Goal: Information Seeking & Learning: Learn about a topic

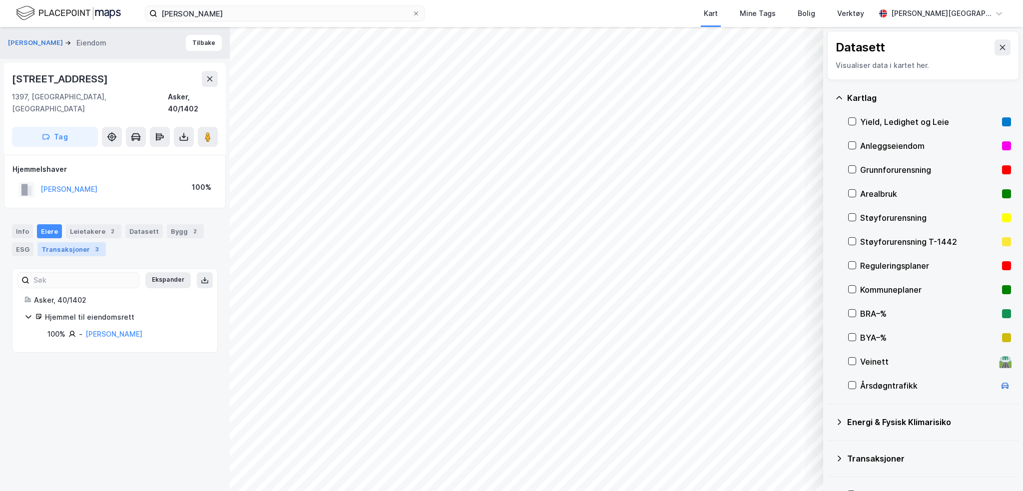
drag, startPoint x: 62, startPoint y: 236, endPoint x: 87, endPoint y: 238, distance: 25.0
click at [62, 242] on div "Transaksjoner 3" at bounding box center [71, 249] width 68 height 14
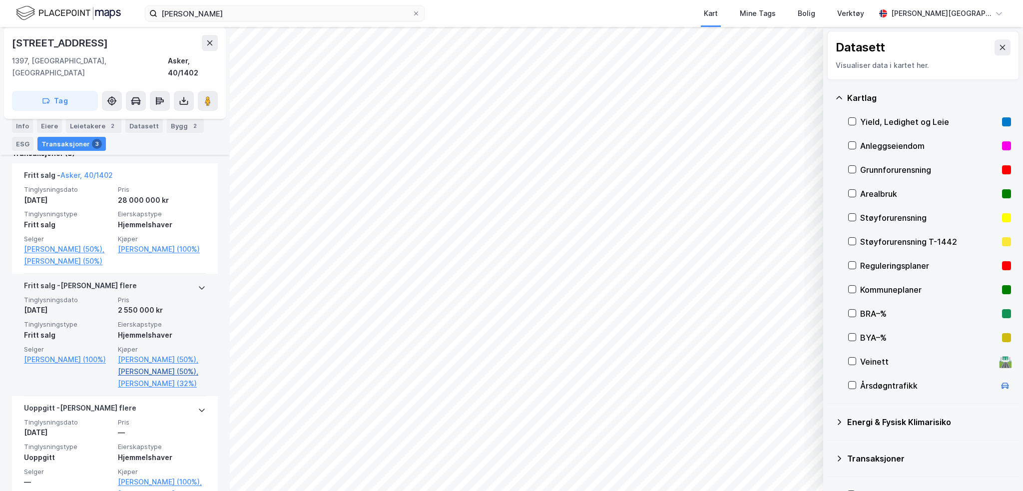
scroll to position [328, 0]
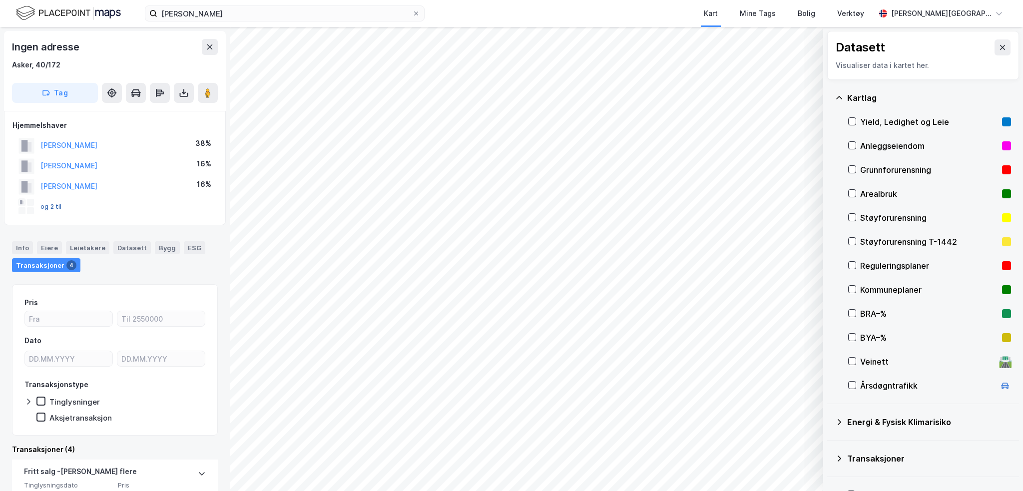
click at [0, 0] on button "og 2 til" at bounding box center [0, 0] width 0 height 0
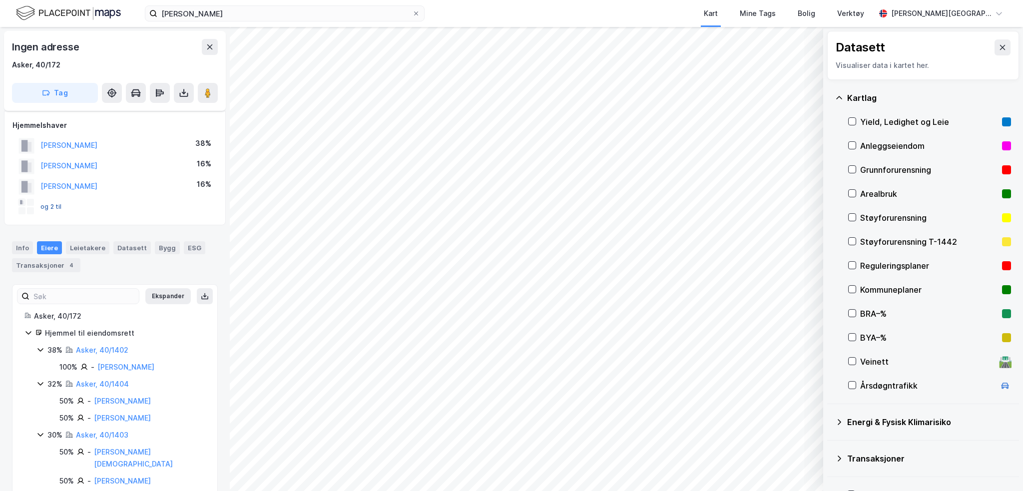
scroll to position [7, 0]
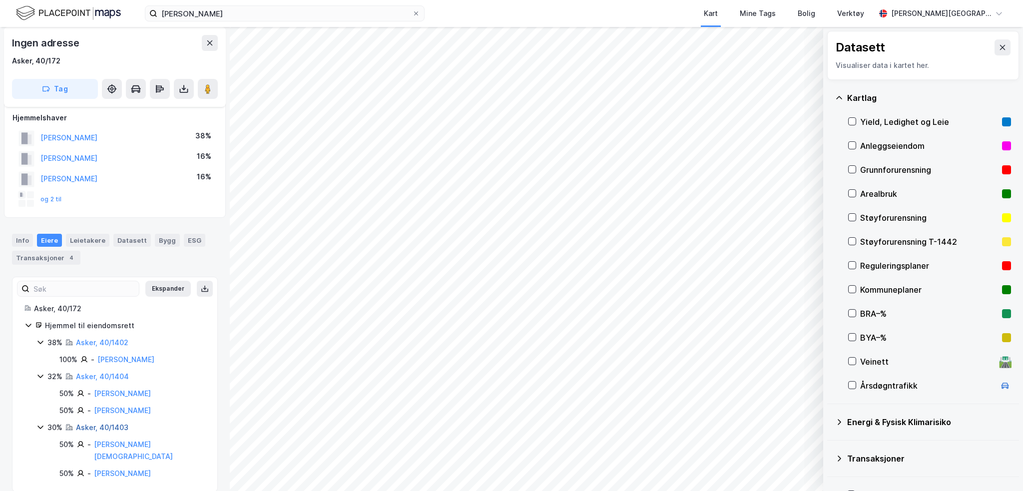
click at [118, 428] on link "Asker, 40/1403" at bounding box center [102, 427] width 52 height 8
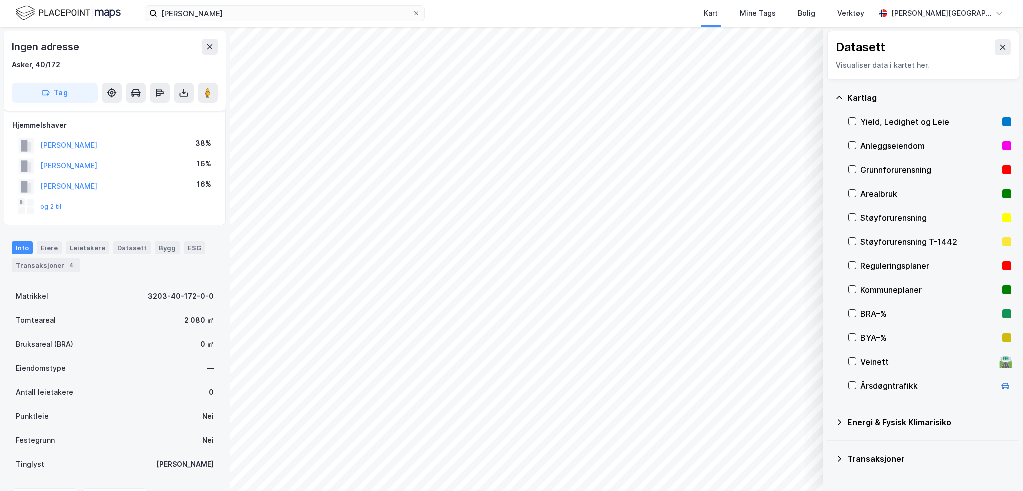
scroll to position [7, 0]
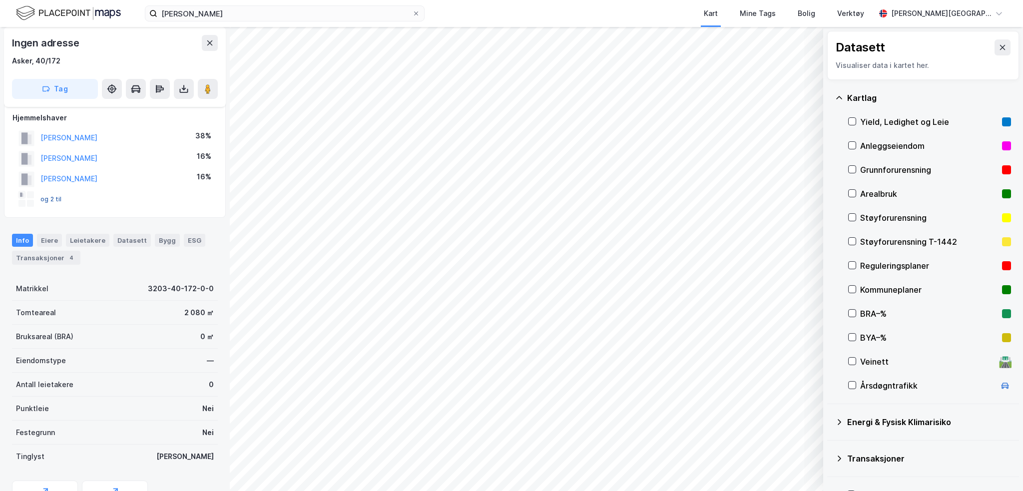
click at [0, 0] on button "og 2 til" at bounding box center [0, 0] width 0 height 0
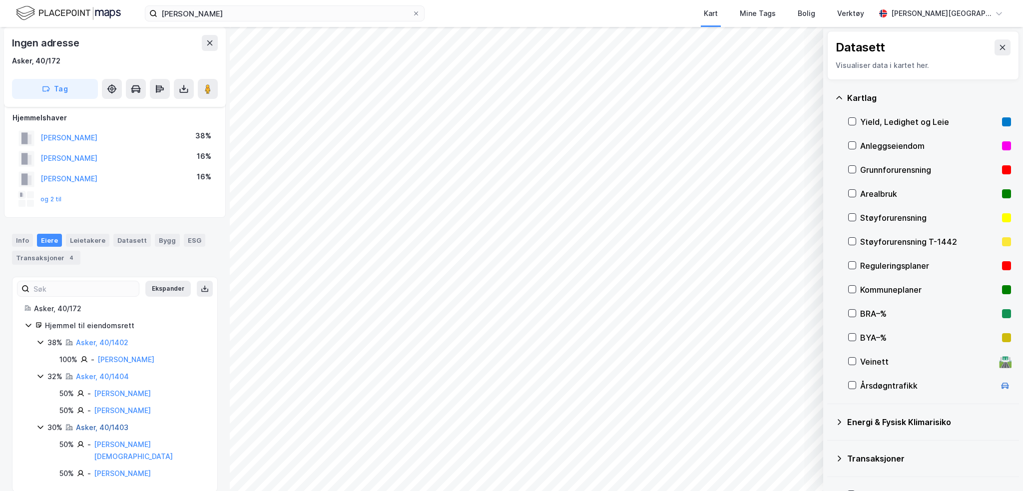
click at [115, 427] on link "Asker, 40/1403" at bounding box center [102, 427] width 52 height 8
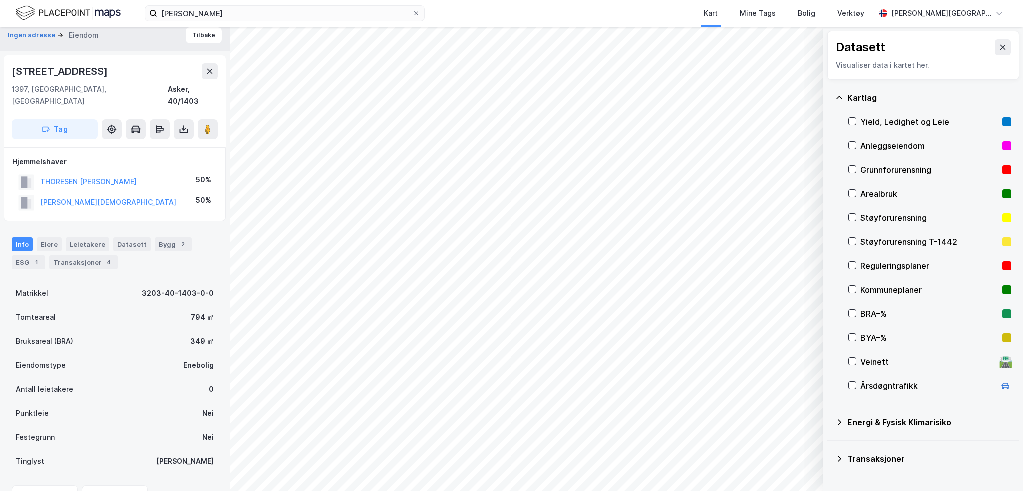
scroll to position [7, 0]
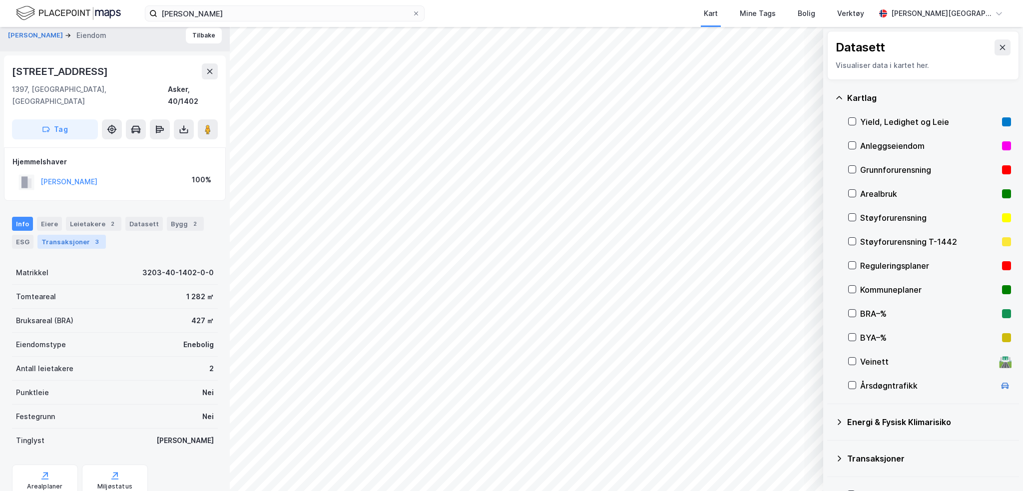
click at [78, 235] on div "Transaksjoner 3" at bounding box center [71, 242] width 68 height 14
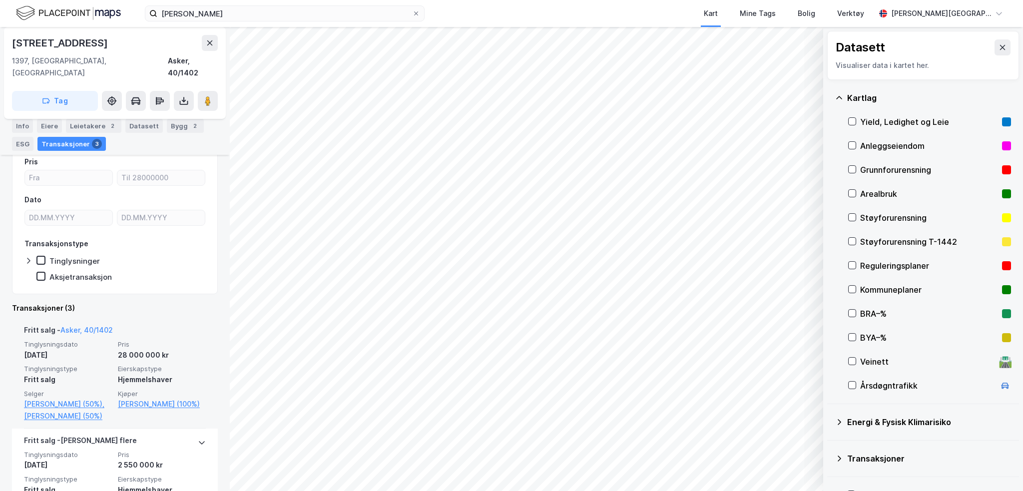
scroll to position [200, 0]
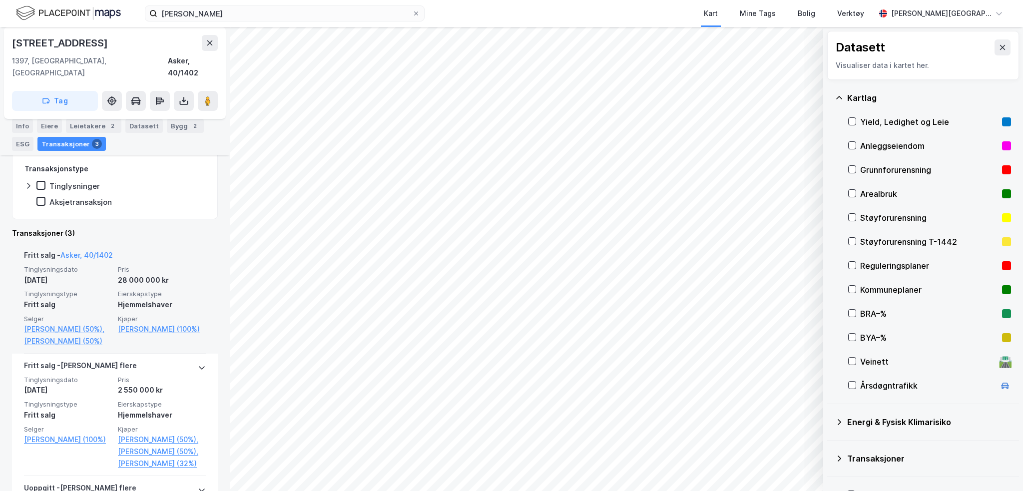
drag, startPoint x: 107, startPoint y: 267, endPoint x: 170, endPoint y: 269, distance: 62.5
click at [170, 269] on div "Tinglysningsdato [DATE] Pris 28 000 000 kr Tinglysningstype Fritt salg Eierskap…" at bounding box center [115, 306] width 182 height 82
click at [172, 274] on div "28 000 000 kr" at bounding box center [162, 280] width 88 height 12
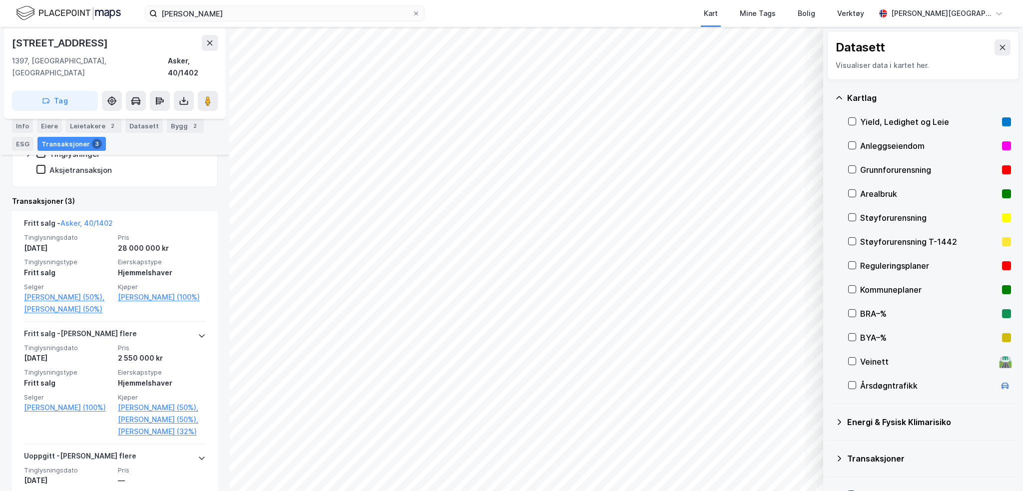
scroll to position [128, 0]
